Goal: Check status: Check status

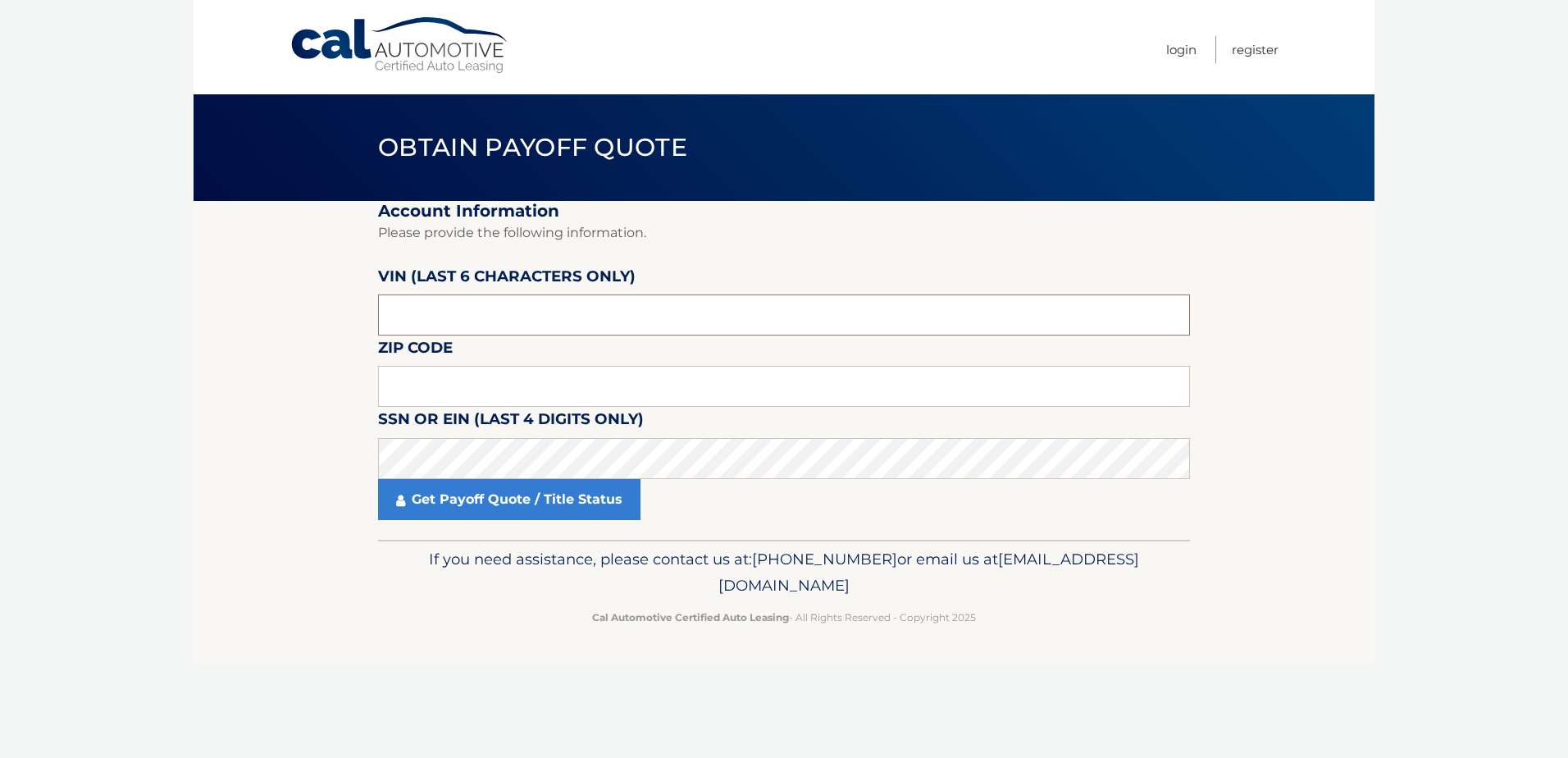
click at [485, 325] on input "text" at bounding box center [784, 315] width 812 height 41
type input "412295"
click at [547, 382] on input "text" at bounding box center [784, 385] width 812 height 41
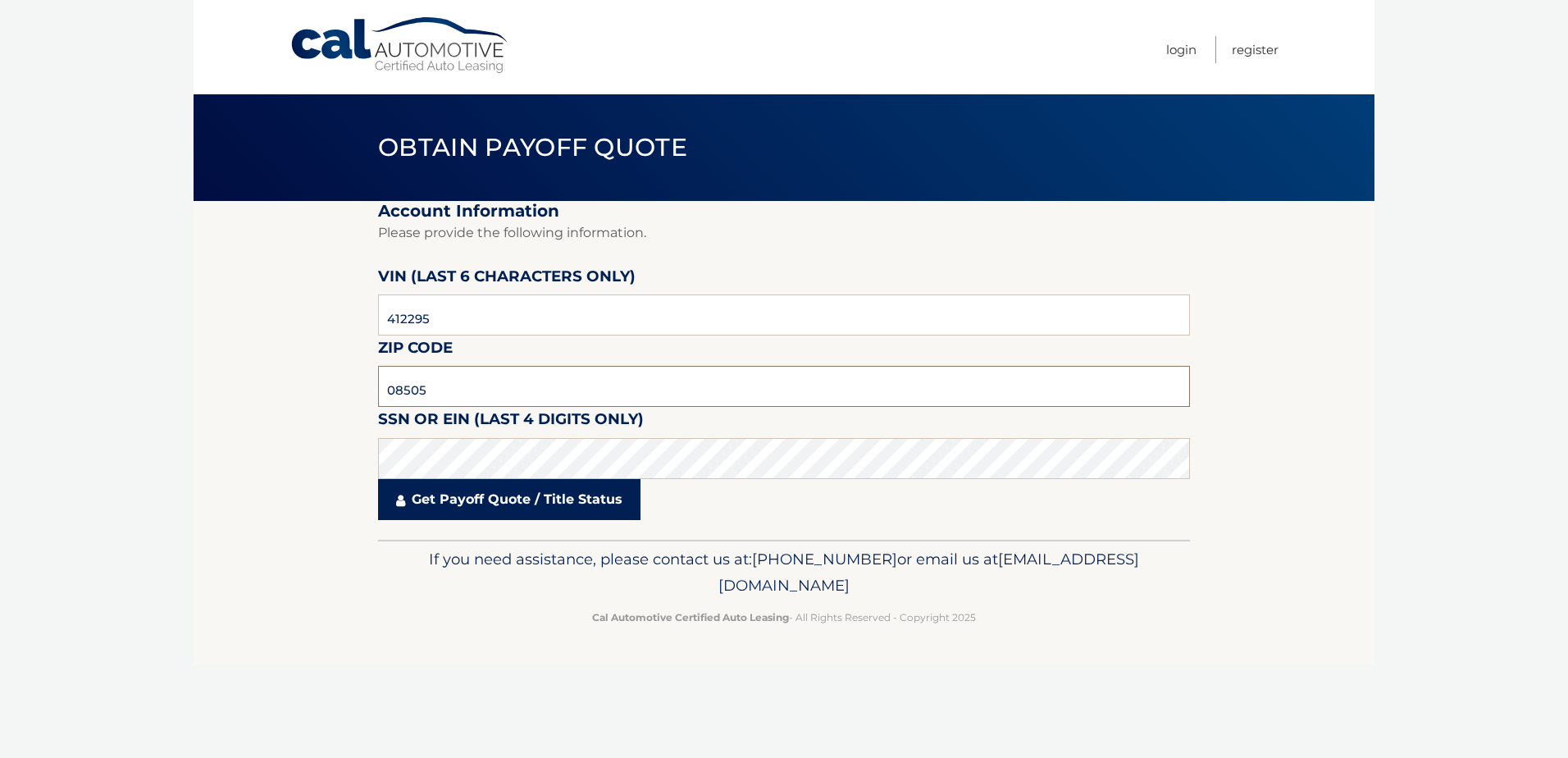
type input "08505"
click at [555, 508] on link "Get Payoff Quote / Title Status" at bounding box center [509, 499] width 262 height 41
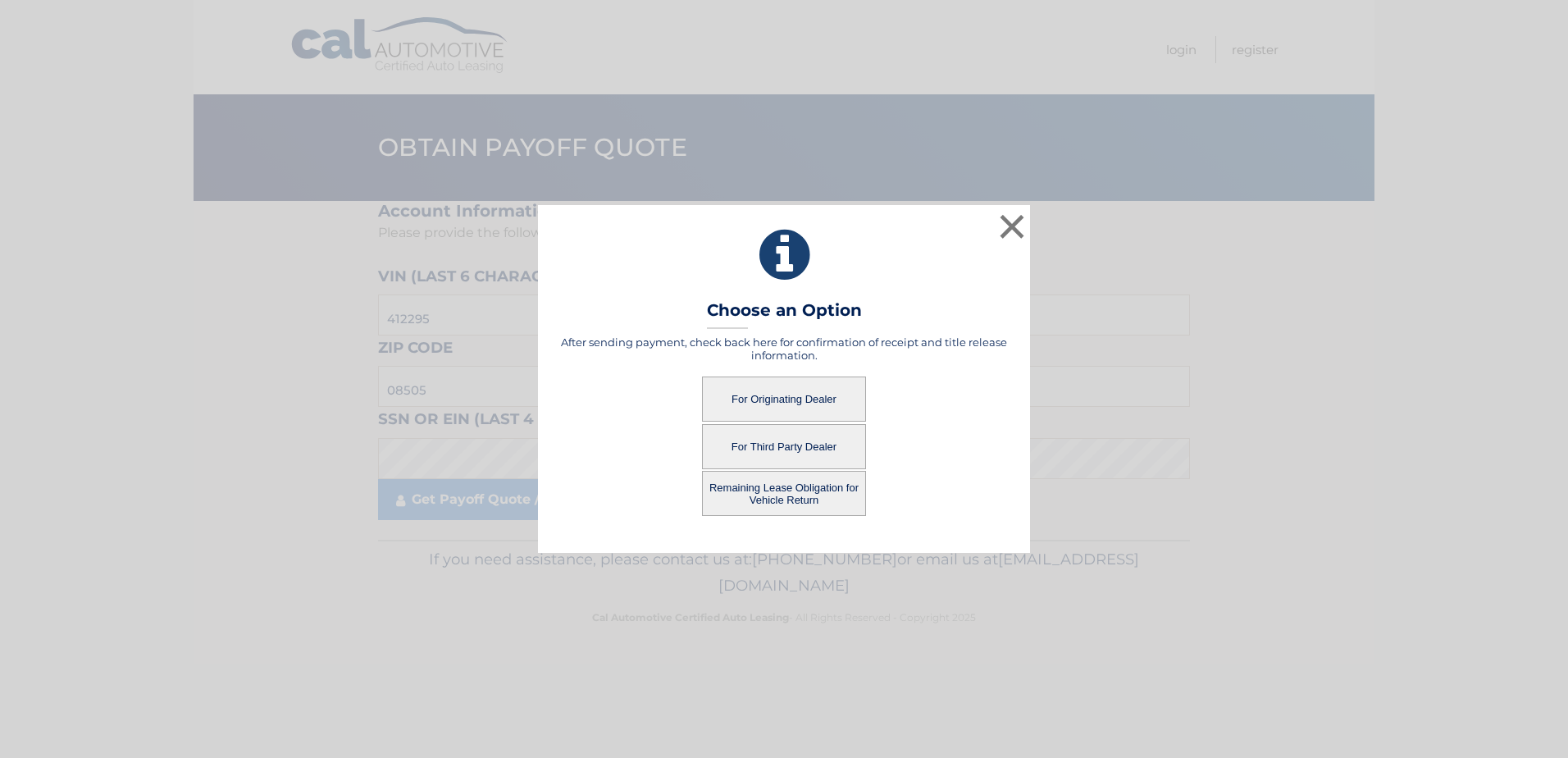
click at [792, 408] on button "For Originating Dealer" at bounding box center [784, 398] width 164 height 45
click at [776, 400] on button "For Originating Dealer" at bounding box center [784, 398] width 164 height 45
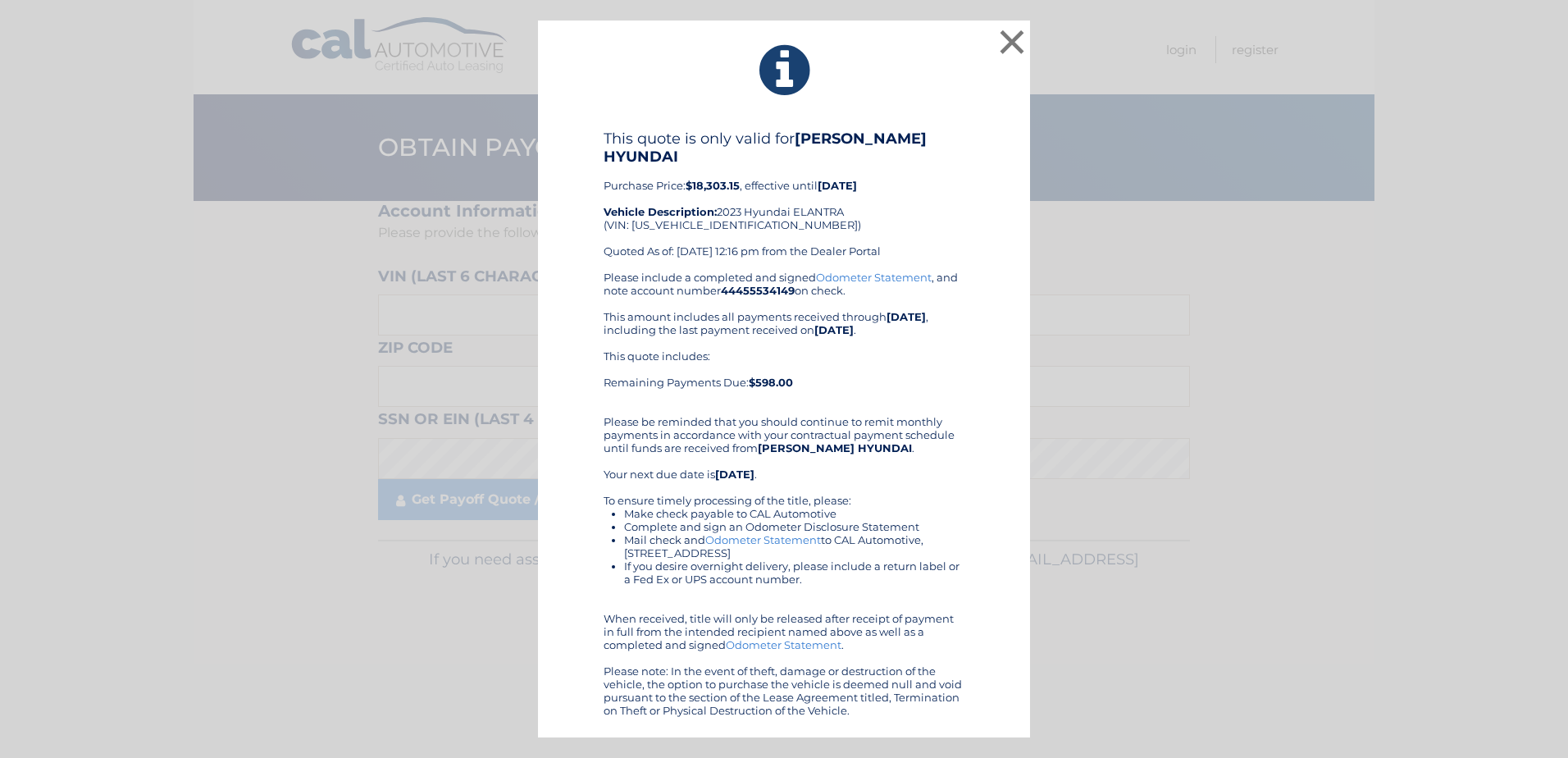
drag, startPoint x: 598, startPoint y: 125, endPoint x: 949, endPoint y: 715, distance: 686.5
click at [949, 715] on div "× This quote is only valid for [PERSON_NAME] HYUNDAI Purchase Price: $18,303.15…" at bounding box center [784, 379] width 492 height 717
copy div "This quote is only valid for [PERSON_NAME] HYUNDAI Purchase Price: $18,303.15 ,…"
click at [885, 406] on div "Please include a completed and signed Odometer Statement , and note account num…" at bounding box center [784, 494] width 361 height 446
